Goal: Information Seeking & Learning: Learn about a topic

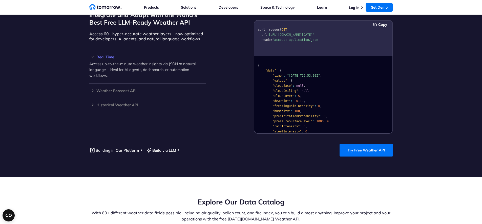
scroll to position [425, 0]
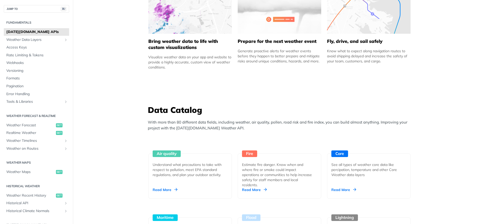
scroll to position [52, 0]
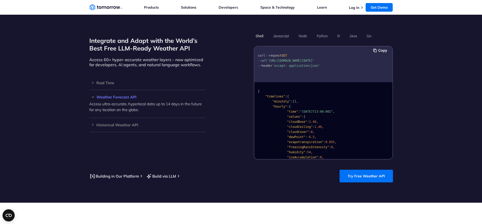
scroll to position [481, 0]
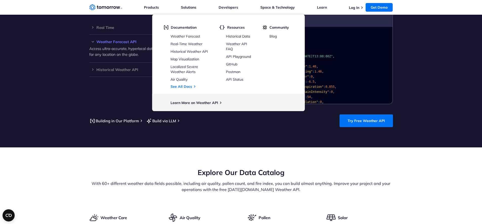
click at [223, 13] on li "Developers Developers Documentation Weather Forecast Real-Time Weather Historic…" at bounding box center [228, 7] width 19 height 14
click at [194, 36] on link "Weather Forecast" at bounding box center [186, 36] width 30 height 5
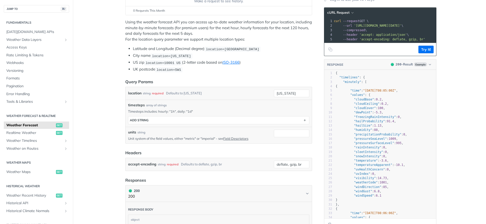
scroll to position [111, 0]
